Goal: Find specific page/section: Find specific page/section

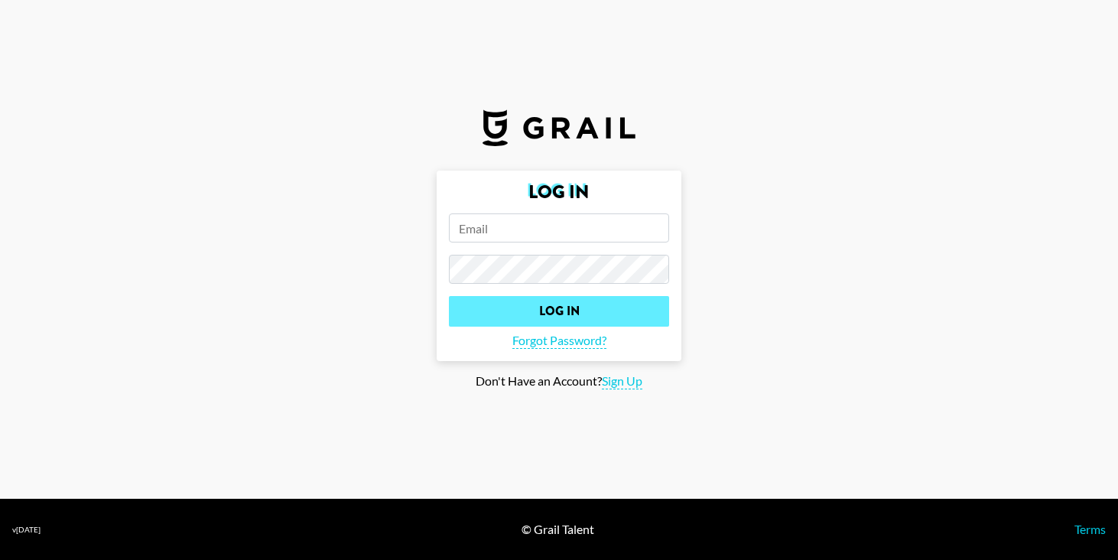
type input "[EMAIL_ADDRESS][DOMAIN_NAME]"
click at [591, 317] on input "Log In" at bounding box center [559, 311] width 220 height 31
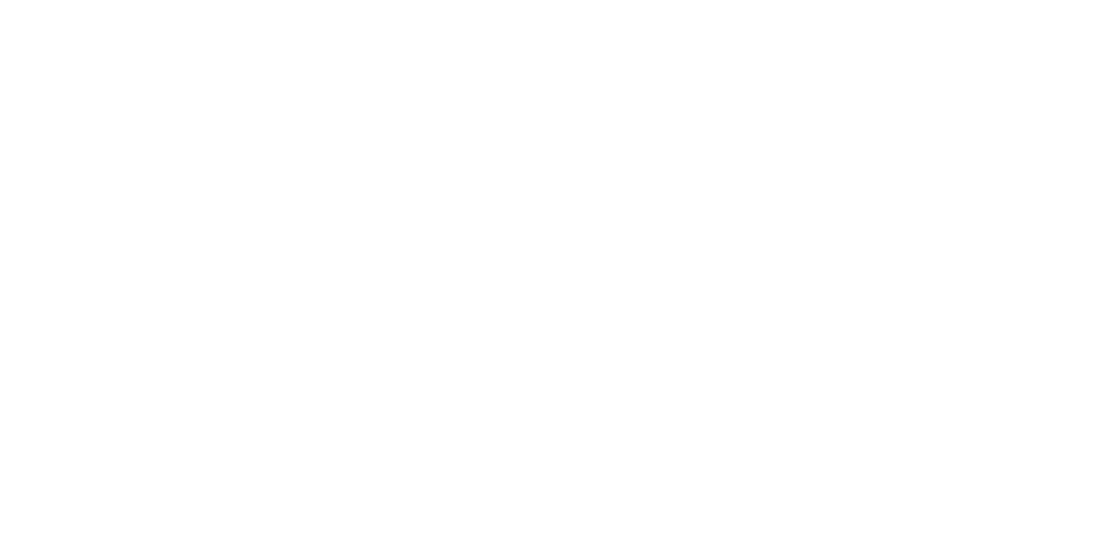
select select "Song"
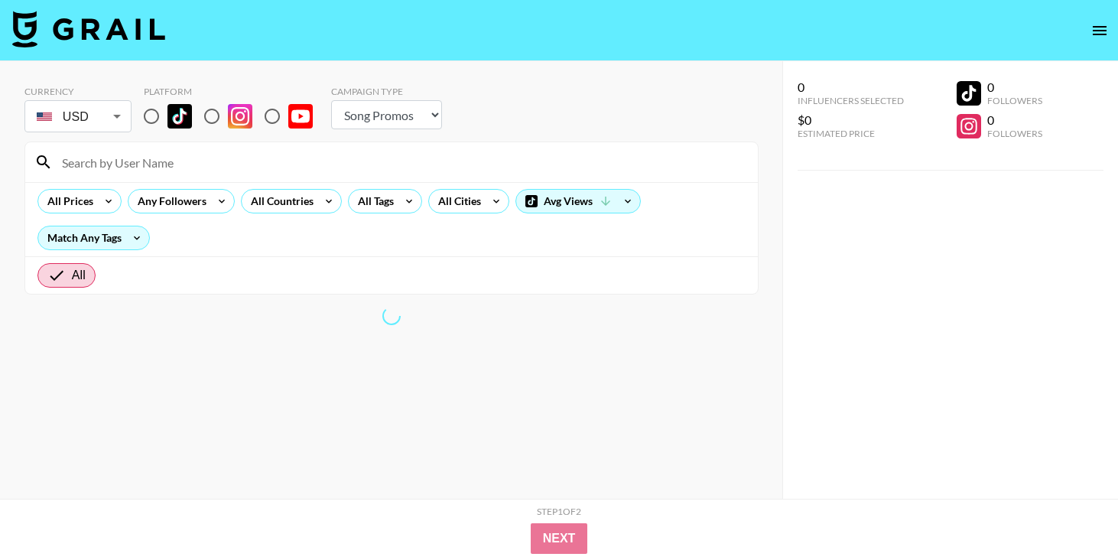
click at [152, 121] on input "radio" at bounding box center [151, 116] width 32 height 32
radio input "true"
click at [151, 116] on input "radio" at bounding box center [151, 116] width 32 height 32
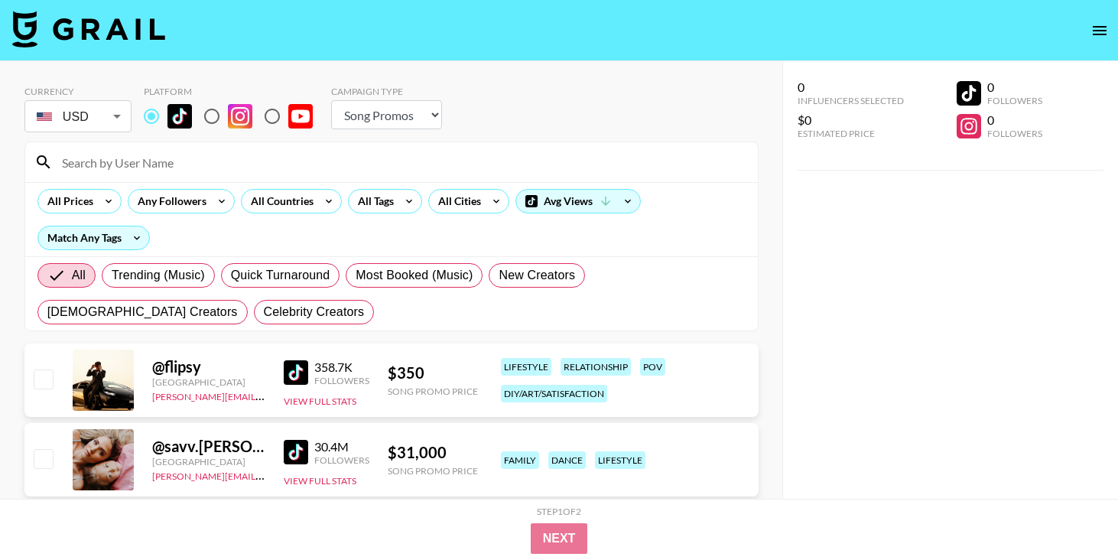
click at [152, 167] on input at bounding box center [401, 162] width 696 height 24
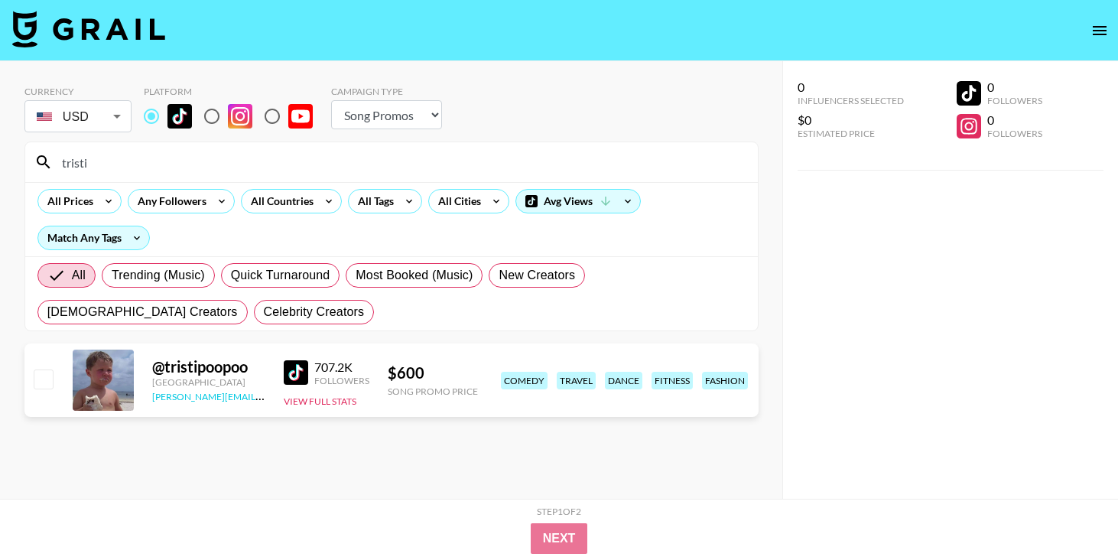
type input "tristi"
click at [213, 398] on link "[PERSON_NAME][EMAIL_ADDRESS][PERSON_NAME][DOMAIN_NAME]" at bounding box center [301, 395] width 299 height 15
click at [279, 453] on section "Currency USD USD ​ Platform Campaign Type Choose Type... Song Promos Brand Prom…" at bounding box center [391, 291] width 734 height 437
click at [327, 370] on div "707.2K" at bounding box center [341, 366] width 55 height 15
click at [292, 375] on img at bounding box center [296, 372] width 24 height 24
